Goal: Task Accomplishment & Management: Complete application form

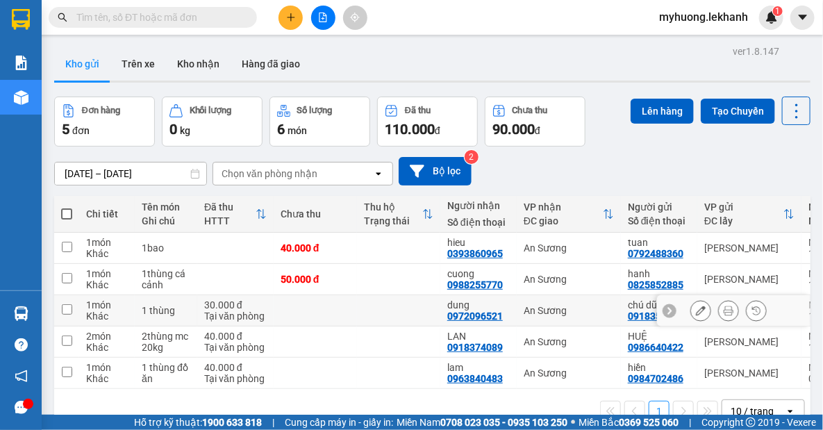
scroll to position [63, 0]
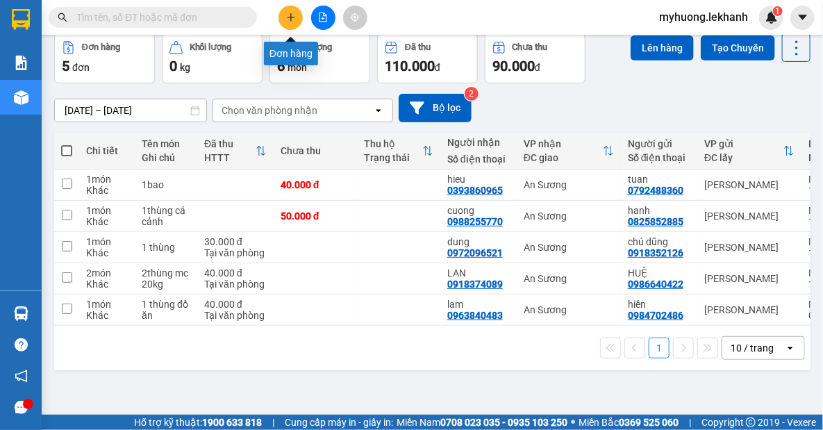
click at [287, 20] on icon "plus" at bounding box center [291, 17] width 10 height 10
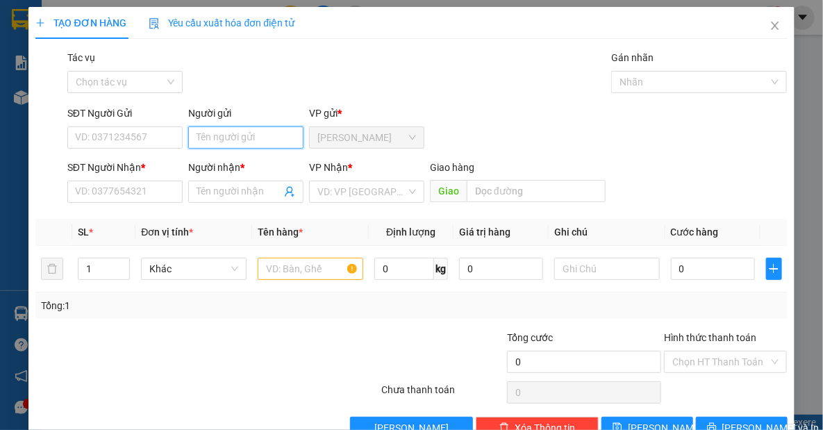
click at [232, 140] on input "Người gửi" at bounding box center [245, 137] width 115 height 22
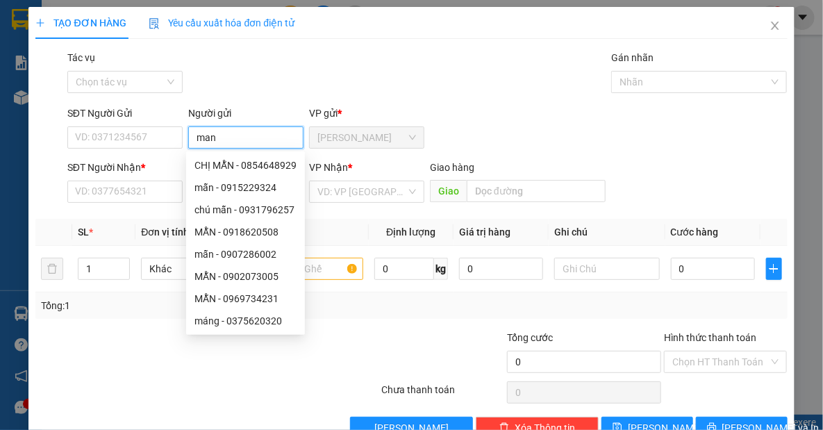
type input "mang"
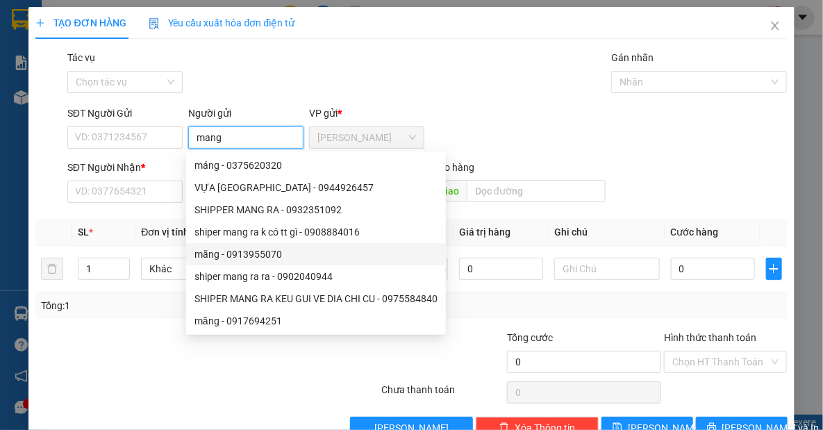
click at [208, 255] on div "mãng - 0913955070" at bounding box center [315, 253] width 243 height 15
type input "0913955070"
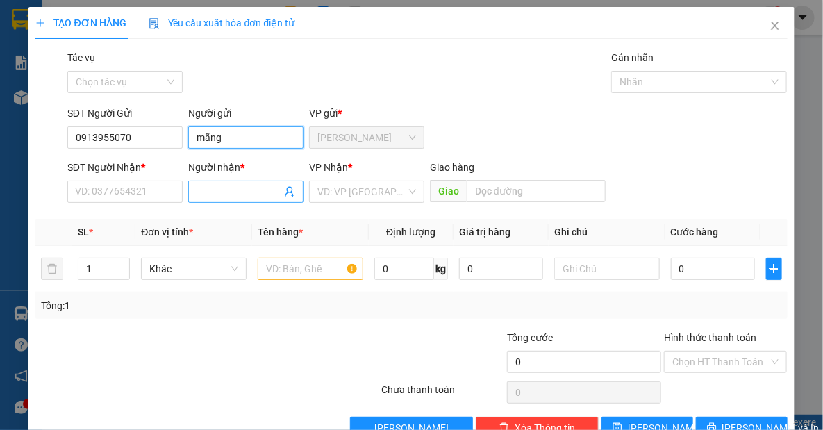
type input "mãng"
click at [237, 194] on input "Người nhận *" at bounding box center [238, 191] width 85 height 15
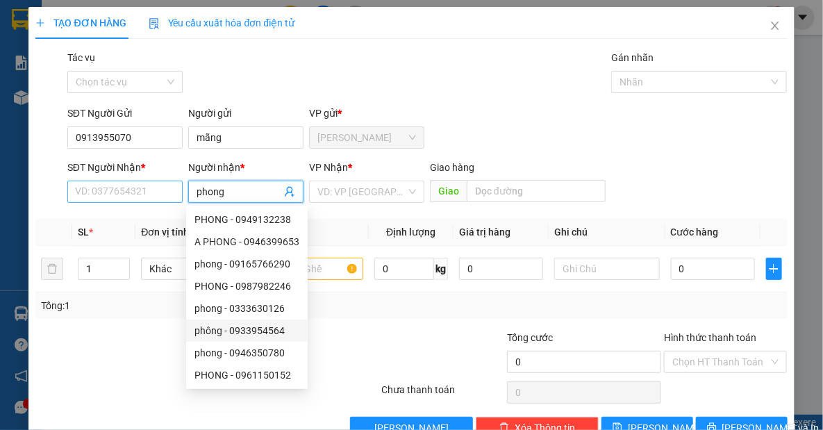
type input "phong"
click at [83, 190] on input "SĐT Người Nhận *" at bounding box center [124, 191] width 115 height 22
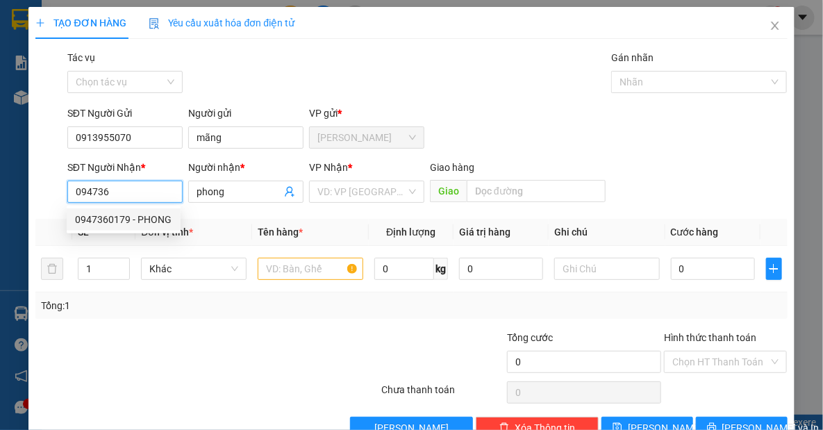
click at [92, 212] on div "0947360179 - PHONG" at bounding box center [123, 219] width 97 height 15
type input "0947360179"
type input "PHONG"
type input "100.000"
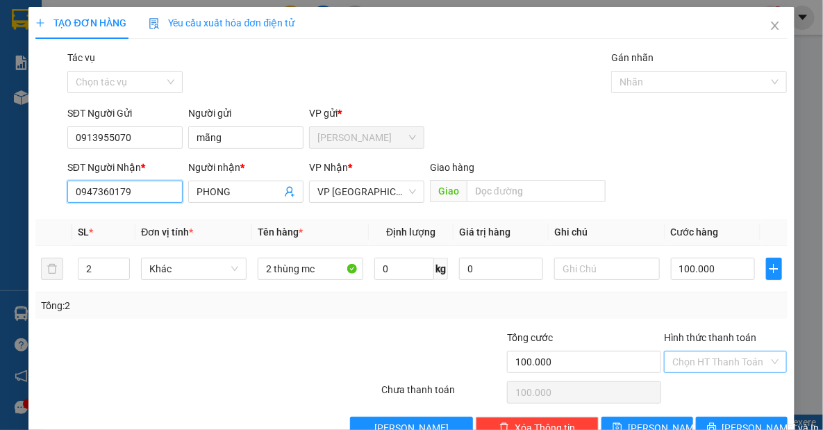
type input "0947360179"
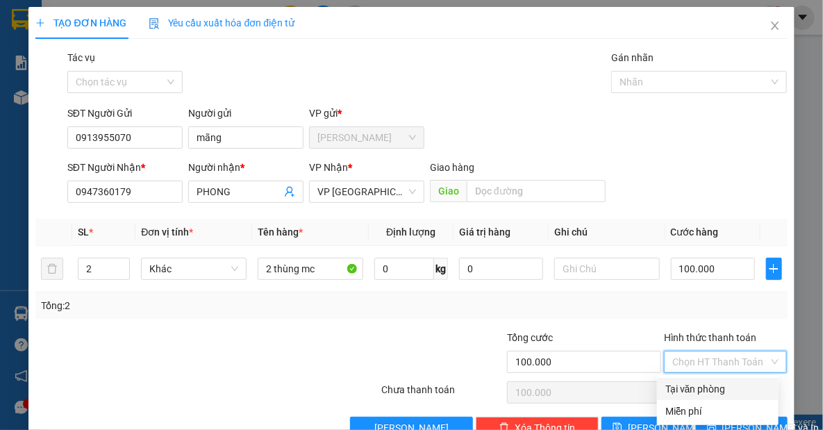
click at [691, 356] on input "Hình thức thanh toán" at bounding box center [720, 361] width 96 height 21
click at [717, 392] on div "Tại văn phòng" at bounding box center [717, 388] width 105 height 15
type input "0"
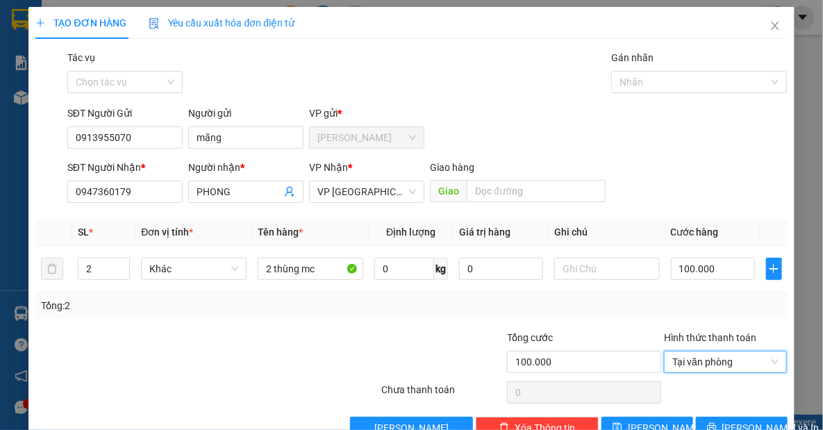
scroll to position [35, 0]
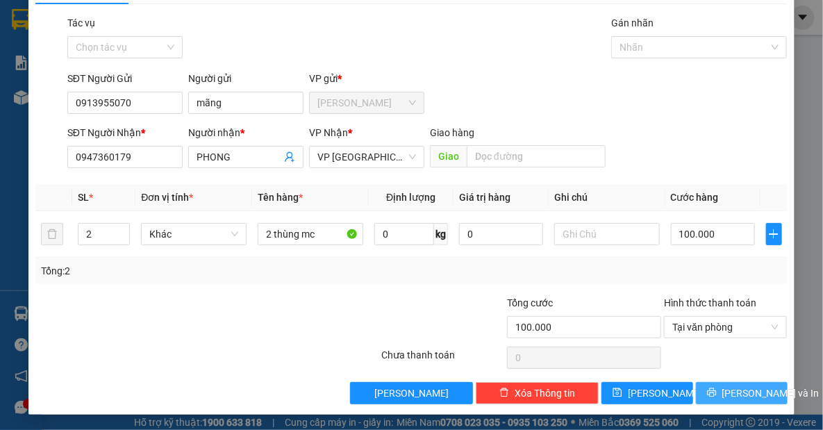
click at [742, 394] on span "[PERSON_NAME] và In" at bounding box center [770, 392] width 97 height 15
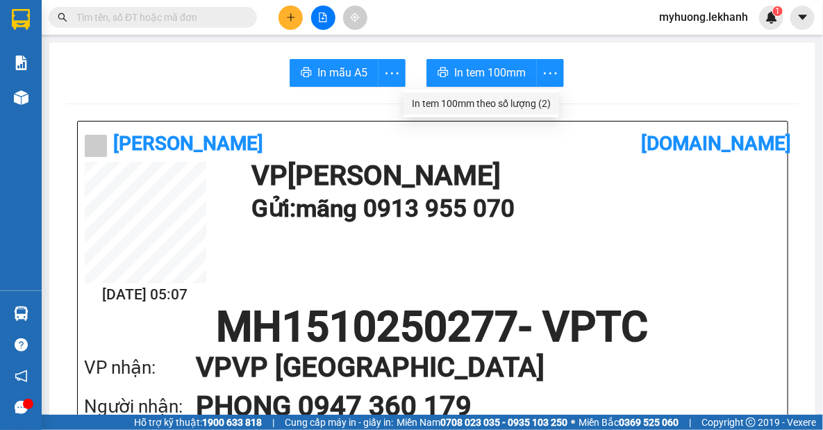
click at [545, 99] on div "In tem 100mm theo số lượng (2)" at bounding box center [481, 103] width 139 height 15
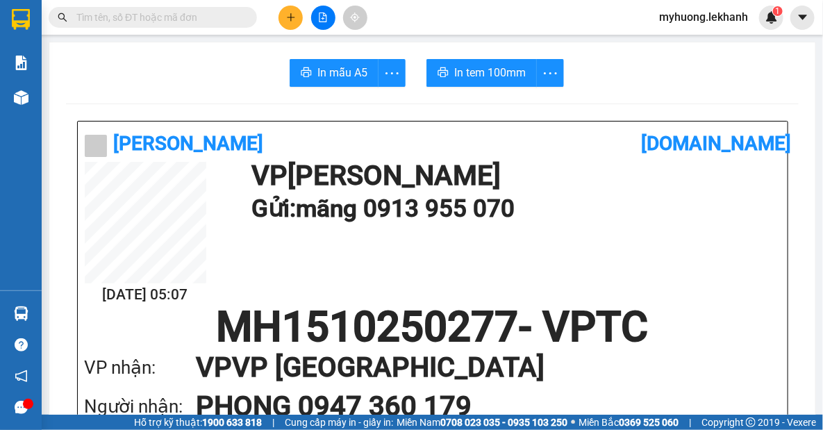
click at [822, 429] on section "Kết quả tìm kiếm ( 0 ) Bộ lọc No Data myhuong.lekhanh 1 Báo cáo Báo cáo dòng ti…" at bounding box center [411, 215] width 823 height 430
